Goal: Task Accomplishment & Management: Use online tool/utility

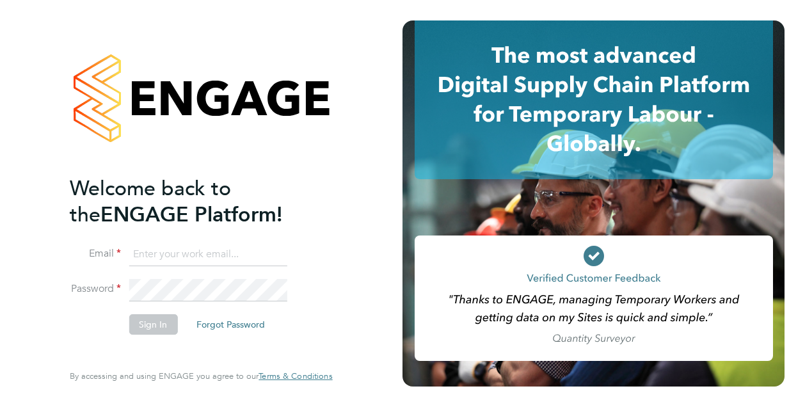
type input "iulian.ardeleanu@vistry.co.uk"
click at [143, 318] on button "Sign In" at bounding box center [153, 324] width 49 height 20
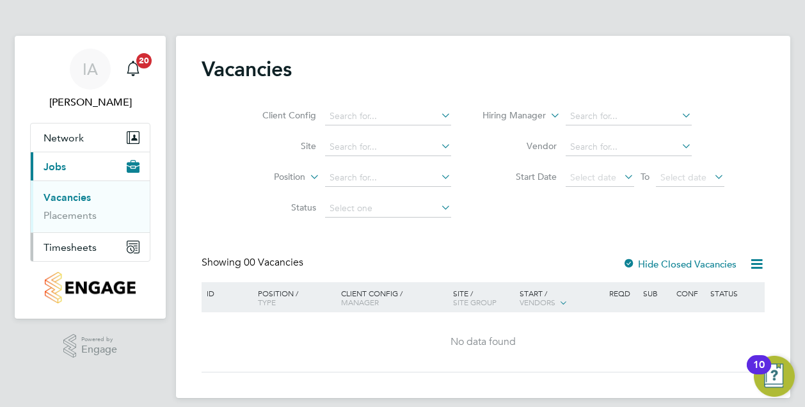
click at [71, 252] on span "Timesheets" at bounding box center [70, 247] width 53 height 12
click at [77, 229] on link "Timesheets" at bounding box center [70, 226] width 53 height 12
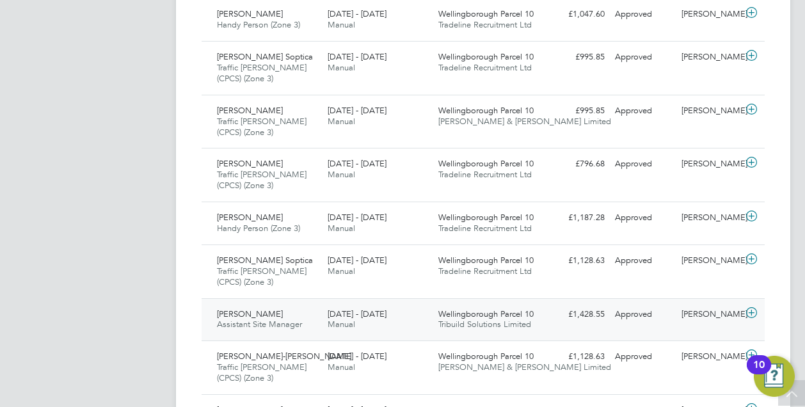
click at [304, 316] on div "Cornel Tudor Assistant Site Manager 8 - 14 Sep 2025" at bounding box center [267, 320] width 111 height 32
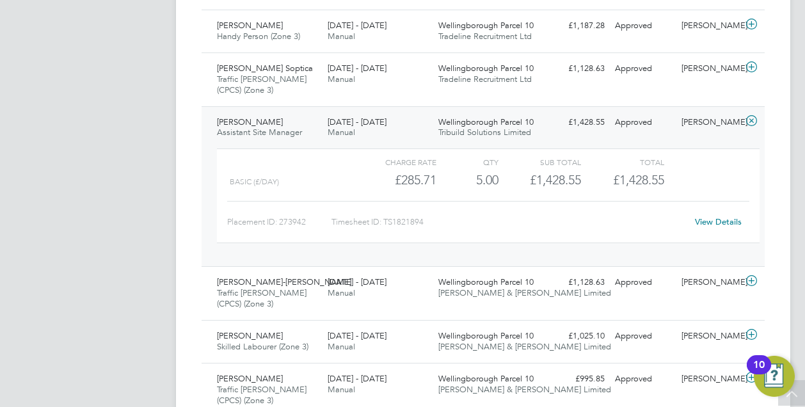
click at [709, 217] on link "View Details" at bounding box center [718, 221] width 47 height 11
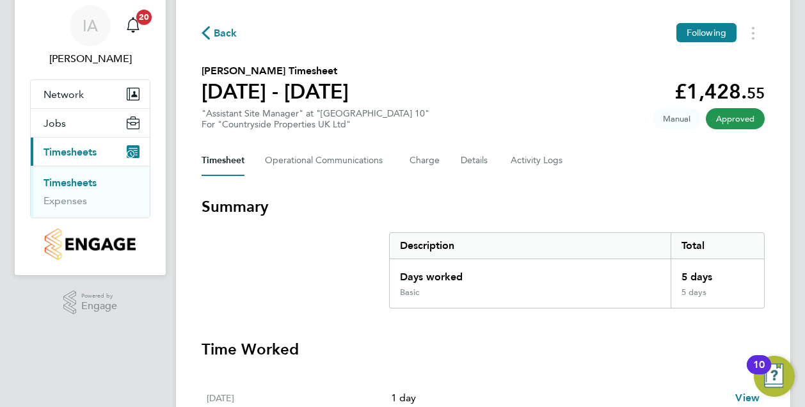
scroll to position [64, 0]
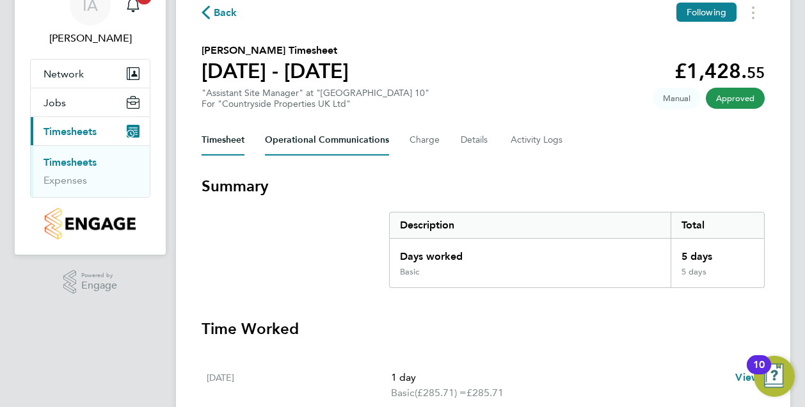
click at [366, 138] on Communications-tab "Operational Communications" at bounding box center [327, 140] width 124 height 31
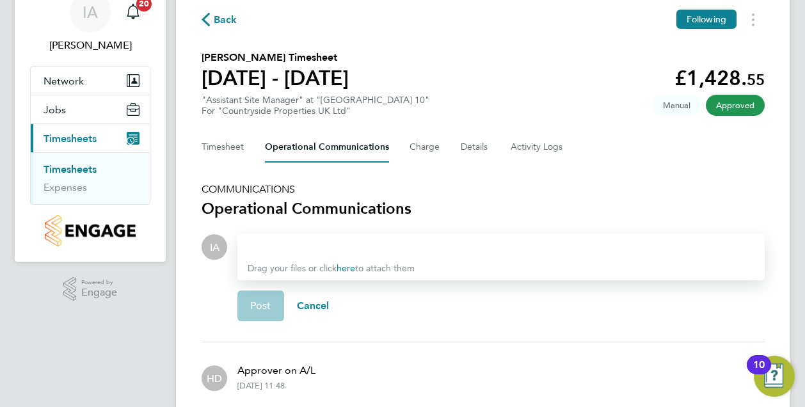
scroll to position [54, 0]
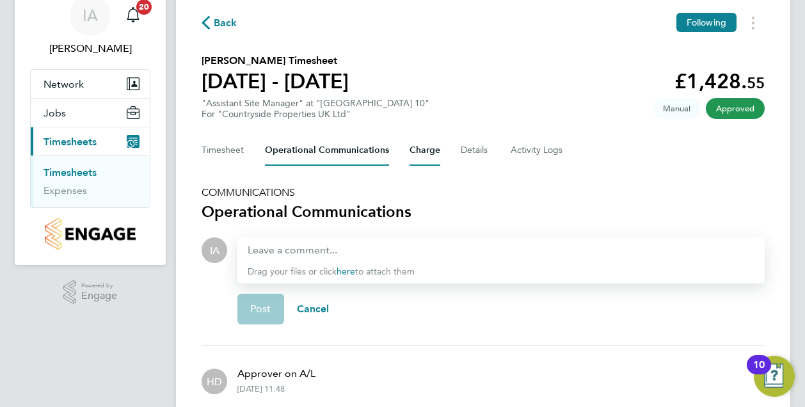
click at [425, 155] on button "Charge" at bounding box center [425, 150] width 31 height 31
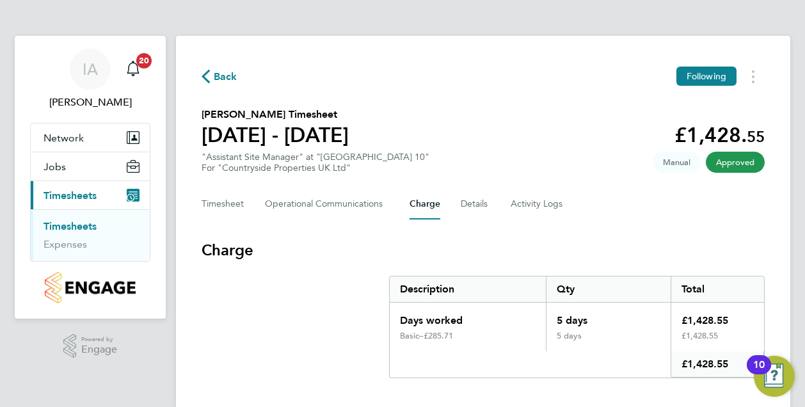
scroll to position [21, 0]
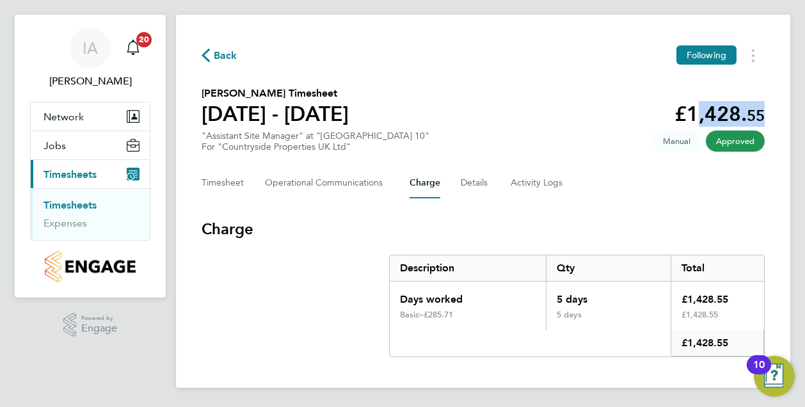
drag, startPoint x: 688, startPoint y: 109, endPoint x: 765, endPoint y: 103, distance: 77.7
click at [765, 103] on div "Back Following [PERSON_NAME] Timesheet [DATE] - [DATE] £1,428. 55 "Assistant Si…" at bounding box center [483, 201] width 615 height 373
click at [630, 198] on div "Back Following [PERSON_NAME] Timesheet [DATE] - [DATE] £1,428. 55 "Assistant Si…" at bounding box center [483, 201] width 615 height 373
